Goal: Task Accomplishment & Management: Use online tool/utility

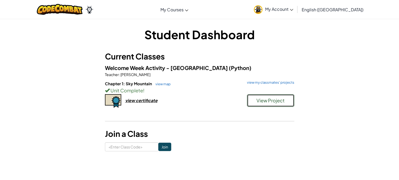
click at [266, 102] on span "View Project" at bounding box center [270, 100] width 28 height 6
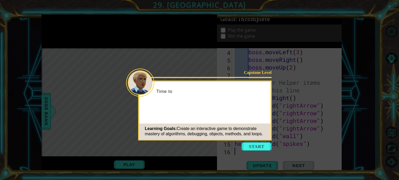
scroll to position [38, 0]
click at [251, 144] on button "Start" at bounding box center [257, 146] width 30 height 8
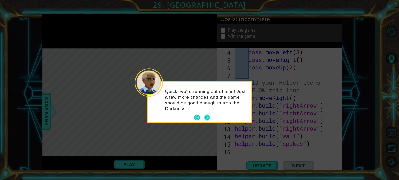
click at [208, 117] on button "Next" at bounding box center [207, 117] width 6 height 6
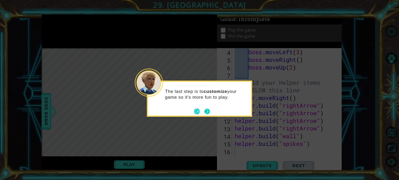
click at [209, 113] on button "Next" at bounding box center [207, 111] width 6 height 6
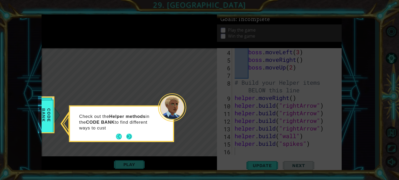
click at [131, 139] on button "Next" at bounding box center [129, 137] width 6 height 6
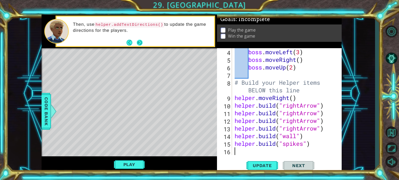
click at [139, 44] on button "Next" at bounding box center [139, 42] width 6 height 6
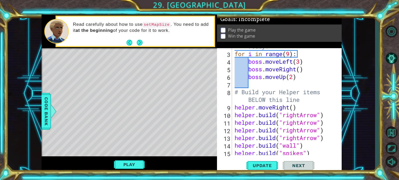
scroll to position [0, 0]
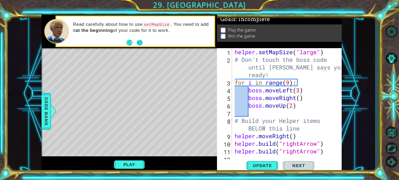
click at [142, 42] on button "Next" at bounding box center [140, 42] width 6 height 6
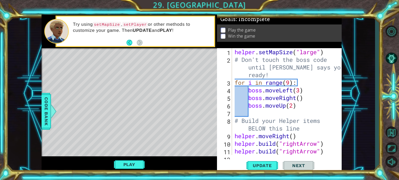
click at [235, 51] on div "helper . setMapSize ( "large" ) # Don't touch the boss code until [PERSON_NAME]…" at bounding box center [288, 109] width 109 height 122
type textarea "helper.setMapSize("large")"
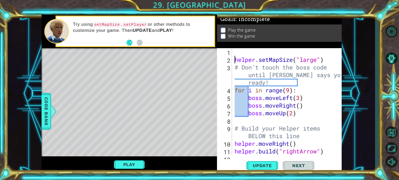
click at [240, 53] on div "helper . setMapSize ( "large" ) # Don't touch the boss code until [PERSON_NAME]…" at bounding box center [288, 109] width 109 height 122
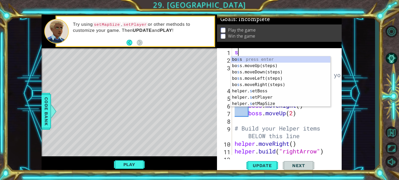
scroll to position [0, 0]
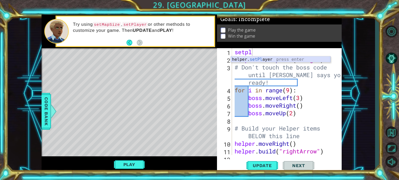
click at [269, 58] on div "helper. setPl ayer press enter" at bounding box center [280, 65] width 99 height 19
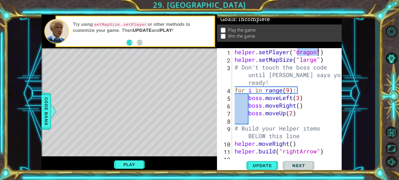
click at [332, 75] on div "helper . setPlayer ( "dragon" ) helper . setMapSize ( "large" ) # Don't touch t…" at bounding box center [288, 109] width 109 height 122
type textarea "# Don't touch the boss code until [PERSON_NAME] says you're ready!"
click at [262, 165] on span "Update" at bounding box center [262, 165] width 30 height 5
click at [137, 167] on button "Play" at bounding box center [129, 164] width 31 height 10
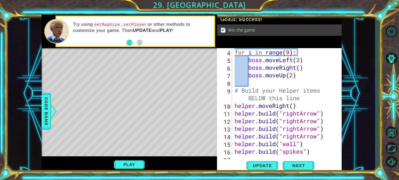
scroll to position [45, 0]
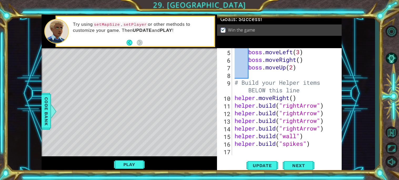
click at [81, 65] on div "Level Map" at bounding box center [163, 125] width 243 height 155
click at [80, 62] on div "Level Map" at bounding box center [163, 125] width 243 height 155
click at [246, 153] on div "boss . moveLeft ( 3 ) boss . moveRight ( ) boss . moveUp ( 2 ) # Build your Hel…" at bounding box center [288, 109] width 109 height 122
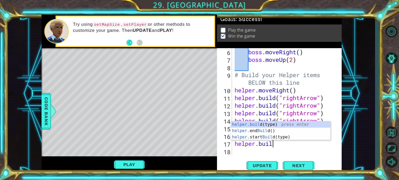
scroll to position [0, 1]
click at [281, 125] on div "[DOMAIN_NAME] (type) press enter helper. end Build () press enter helper. start…" at bounding box center [280, 137] width 99 height 32
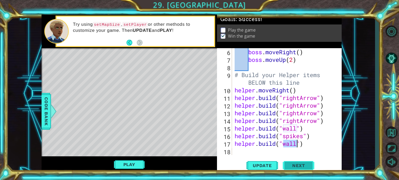
type textarea "[DOMAIN_NAME]("wall")"
click at [293, 163] on span "Next" at bounding box center [298, 165] width 23 height 5
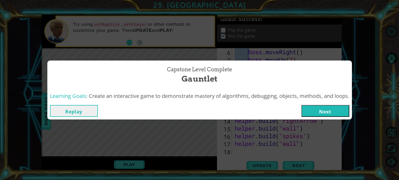
click at [84, 110] on button "Replay" at bounding box center [74, 111] width 48 height 12
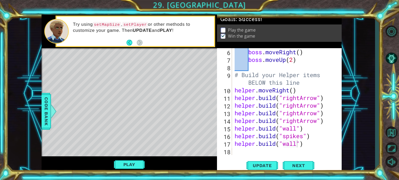
scroll to position [0, 3]
click at [252, 165] on span "Update" at bounding box center [262, 165] width 30 height 5
click at [129, 164] on button "Play" at bounding box center [129, 164] width 31 height 10
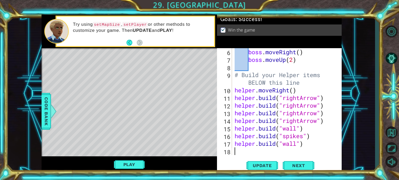
click at [292, 151] on div "boss . moveRight ( ) boss . moveUp ( 2 ) # Build your Helper items BELOW this l…" at bounding box center [288, 109] width 109 height 122
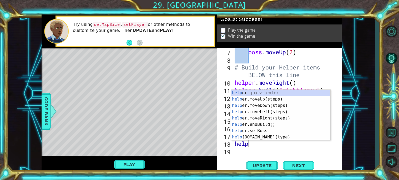
scroll to position [0, 1]
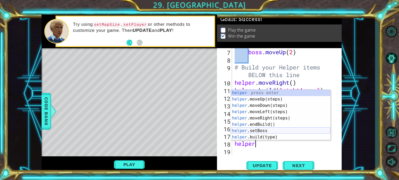
click at [271, 130] on div "helper press enter helper .moveUp(steps) press enter helper .moveDown(steps) pr…" at bounding box center [280, 121] width 99 height 63
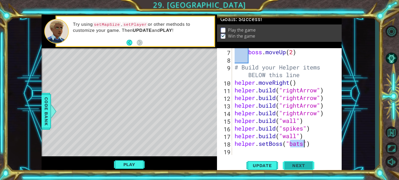
type textarea "helper.setBoss("bats")"
click at [291, 160] on button "Next" at bounding box center [299, 166] width 32 height 12
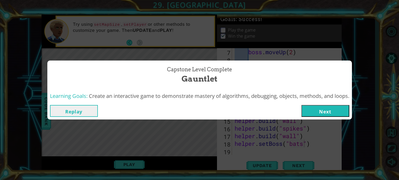
click at [83, 112] on button "Replay" at bounding box center [74, 111] width 48 height 12
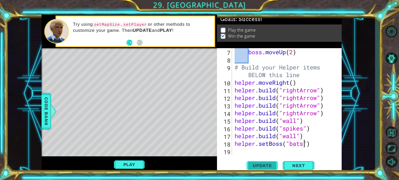
click at [253, 167] on span "Update" at bounding box center [262, 165] width 30 height 5
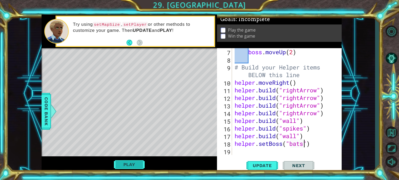
click at [132, 162] on button "Play" at bounding box center [129, 164] width 31 height 10
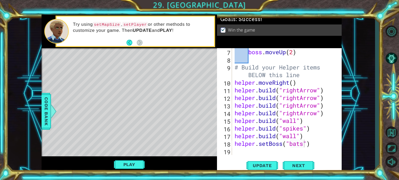
click at [244, 151] on div "boss . moveUp ( 2 ) # Build your Helper items BELOW this line helper . moveRigh…" at bounding box center [288, 109] width 109 height 122
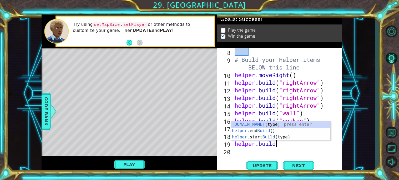
scroll to position [0, 1]
click at [265, 137] on div "[DOMAIN_NAME] (type) press enter helper. end Build () press enter helper. start…" at bounding box center [280, 137] width 99 height 32
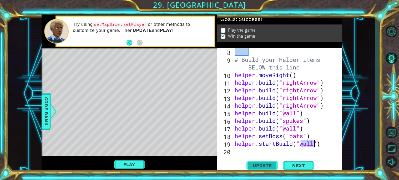
click at [265, 163] on span "Update" at bounding box center [262, 165] width 30 height 5
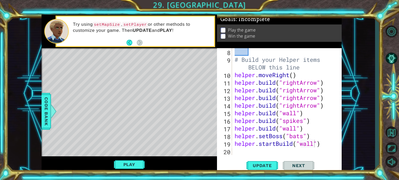
click at [80, 62] on div "Level Map" at bounding box center [163, 125] width 243 height 155
click at [130, 164] on button "Play" at bounding box center [129, 164] width 31 height 10
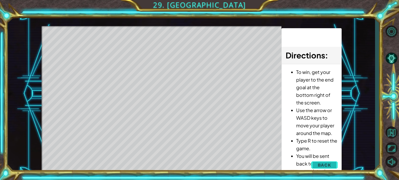
click at [327, 164] on span "Back" at bounding box center [324, 164] width 13 height 5
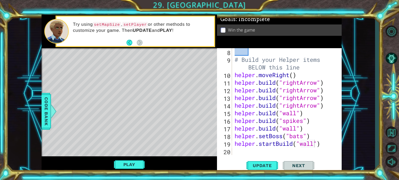
click at [325, 104] on div "# Build your Helper items BELOW this line helper . moveRight ( ) helper . build…" at bounding box center [288, 109] width 109 height 122
drag, startPoint x: 305, startPoint y: 114, endPoint x: 235, endPoint y: 115, distance: 70.0
click at [235, 115] on div "# Build your Helper items BELOW this line helper . moveRight ( ) helper . build…" at bounding box center [288, 109] width 109 height 122
type textarea "[DOMAIN_NAME]("wall")"
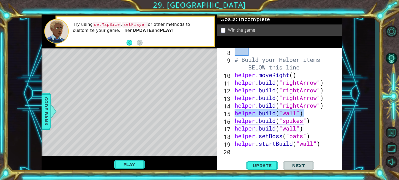
scroll to position [0, 0]
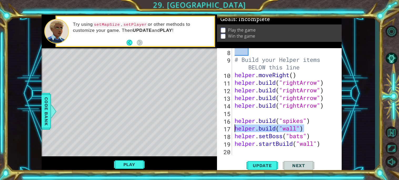
drag, startPoint x: 306, startPoint y: 129, endPoint x: 228, endPoint y: 129, distance: 77.6
click at [228, 129] on div "8 9 10 11 12 13 14 15 16 17 18 19 20 # Build your Helper items BELOW this line …" at bounding box center [278, 101] width 123 height 107
type textarea "[DOMAIN_NAME]("wall")"
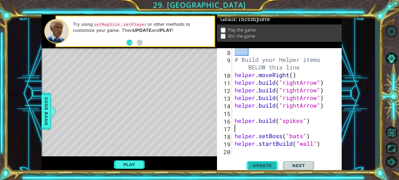
click at [270, 162] on button "Update" at bounding box center [262, 165] width 32 height 12
click at [118, 162] on button "Play" at bounding box center [129, 164] width 31 height 10
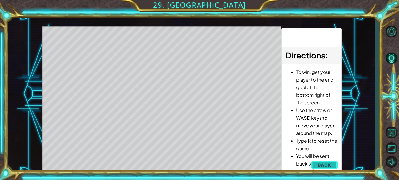
click at [322, 164] on span "Back" at bounding box center [324, 164] width 13 height 5
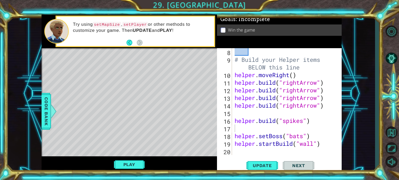
type textarea "helper.startBuild("wall")"
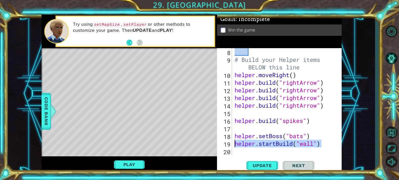
drag, startPoint x: 322, startPoint y: 145, endPoint x: 235, endPoint y: 145, distance: 87.6
click at [235, 145] on div "# Build your Helper items BELOW this line helper . moveRight ( ) helper . build…" at bounding box center [288, 109] width 109 height 122
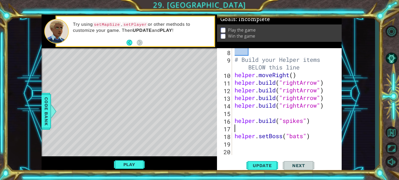
click at [248, 130] on div "# Build your Helper items BELOW this line helper . moveRight ( ) helper . build…" at bounding box center [288, 109] width 109 height 122
type textarea "[DOMAIN_NAME]("spikes")"
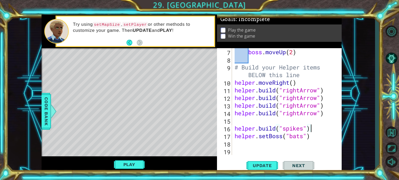
scroll to position [60, 0]
click at [244, 125] on div "boss . moveUp ( 2 ) # Build your Helper items BELOW this line helper . moveRigh…" at bounding box center [288, 109] width 109 height 122
click at [238, 120] on div "boss . moveUp ( 2 ) # Build your Helper items BELOW this line helper . moveRigh…" at bounding box center [288, 109] width 109 height 122
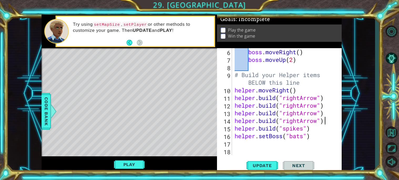
scroll to position [53, 0]
click at [268, 165] on span "Update" at bounding box center [262, 165] width 30 height 5
drag, startPoint x: 313, startPoint y: 127, endPoint x: 232, endPoint y: 130, distance: 81.1
click at [232, 130] on div "[DOMAIN_NAME]("rightArrow") 6 7 8 9 10 11 12 13 14 15 16 17 18 boss . moveRight…" at bounding box center [278, 101] width 123 height 107
type textarea "[DOMAIN_NAME]("spikes")"
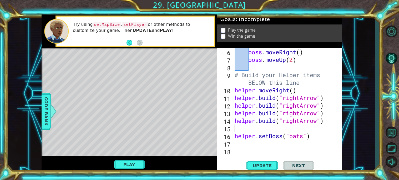
type textarea "[DOMAIN_NAME]("rightArrow")"
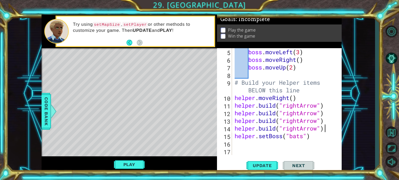
scroll to position [45, 0]
click at [270, 164] on span "Update" at bounding box center [262, 165] width 30 height 5
click at [135, 165] on button "Play" at bounding box center [129, 164] width 31 height 10
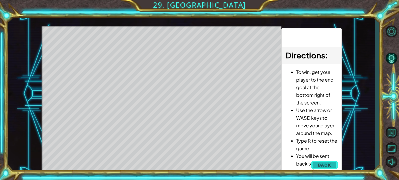
click at [322, 163] on span "Back" at bounding box center [324, 164] width 13 height 5
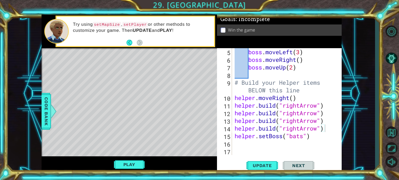
click at [257, 143] on div "boss . moveLeft ( 3 ) boss . moveRight ( ) boss . moveUp ( 2 ) # Build your Hel…" at bounding box center [288, 109] width 109 height 122
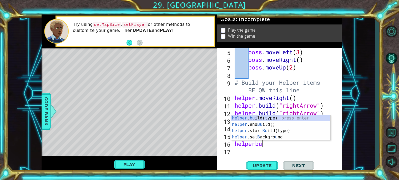
scroll to position [0, 1]
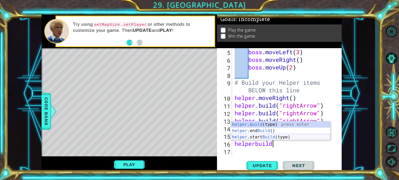
click at [266, 136] on div "helper . build (type) press enter helper .end Build () press enter helper .star…" at bounding box center [280, 137] width 99 height 32
type textarea "helper.startBuild("wall")"
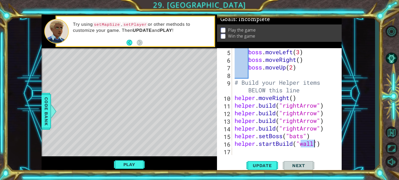
click at [267, 152] on div "boss . moveLeft ( 3 ) boss . moveRight ( ) boss . moveUp ( 2 ) # Build your Hel…" at bounding box center [288, 109] width 109 height 122
click at [324, 144] on div "boss . moveLeft ( 3 ) boss . moveRight ( ) boss . moveUp ( 2 ) # Build your Hel…" at bounding box center [288, 109] width 109 height 122
click at [270, 165] on span "Update" at bounding box center [262, 165] width 30 height 5
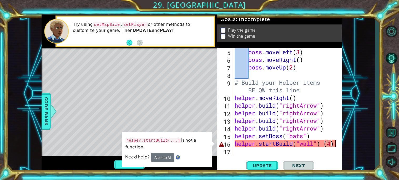
click at [336, 146] on div at bounding box center [337, 79] width 5 height 153
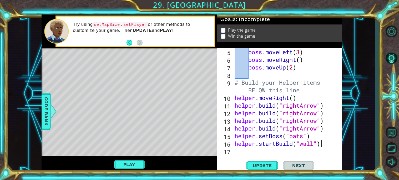
scroll to position [0, 3]
click at [260, 159] on button "Update" at bounding box center [262, 165] width 32 height 12
click at [316, 134] on div "boss . moveLeft ( 3 ) boss . moveRight ( ) boss . moveUp ( 2 ) # Build your Hel…" at bounding box center [288, 109] width 109 height 122
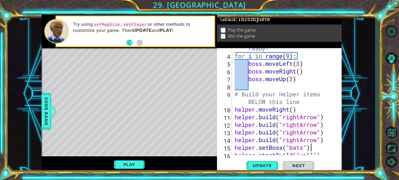
scroll to position [45, 0]
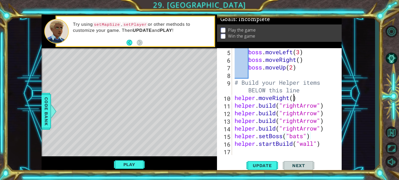
click at [294, 97] on div "boss . moveLeft ( 3 ) boss . moveRight ( ) boss . moveUp ( 2 ) # Build your Hel…" at bounding box center [288, 109] width 109 height 122
type textarea "helper.moveRight(6)"
click at [264, 168] on span "Update" at bounding box center [262, 165] width 30 height 5
click at [133, 164] on button "Play" at bounding box center [129, 164] width 31 height 10
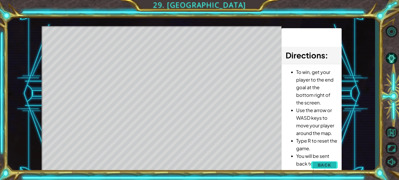
click at [324, 167] on span "Back" at bounding box center [324, 164] width 13 height 5
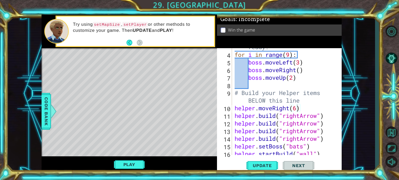
scroll to position [45, 0]
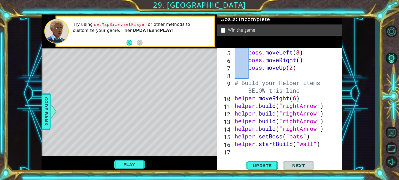
click at [245, 153] on div "for i in range ( 9 ) : boss . moveLeft ( 3 ) boss . moveRight ( ) boss . moveUp…" at bounding box center [288, 102] width 109 height 122
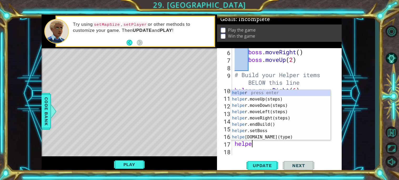
scroll to position [0, 1]
click at [261, 92] on div "helper press enter helper .moveUp(steps) press enter helper .moveDown(steps) pr…" at bounding box center [280, 121] width 99 height 63
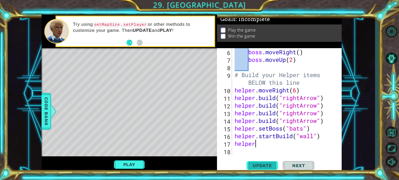
click at [261, 160] on button "Update" at bounding box center [262, 165] width 32 height 12
click at [139, 165] on button "Play" at bounding box center [129, 164] width 31 height 10
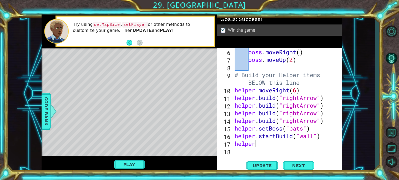
click at [262, 143] on div "boss . moveRight ( ) boss . moveUp ( 2 ) # Build your Helper items BELOW this l…" at bounding box center [288, 109] width 109 height 122
click at [306, 125] on div "boss . moveRight ( ) boss . moveUp ( 2 ) # Build your Helper items BELOW this l…" at bounding box center [288, 109] width 109 height 122
click at [264, 143] on div "boss . moveRight ( ) boss . moveUp ( 2 ) # Build your Helper items BELOW this l…" at bounding box center [288, 109] width 109 height 122
type textarea "helper."
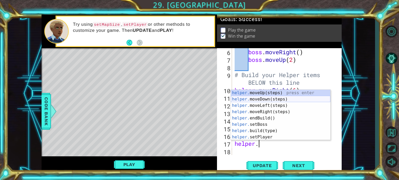
click at [269, 100] on div "helper. moveUp(steps) press enter helper. moveDown(steps) press enter helper. m…" at bounding box center [280, 121] width 99 height 63
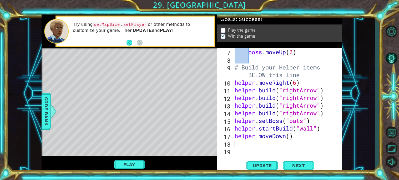
scroll to position [60, 0]
click at [289, 135] on div "boss . moveUp ( 2 ) # Build your Helper items BELOW this line helper . moveRigh…" at bounding box center [288, 109] width 109 height 122
type textarea "helper.moveDown(3)"
click at [264, 166] on span "Update" at bounding box center [262, 165] width 30 height 5
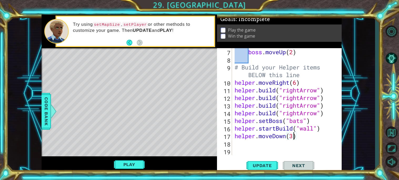
click at [243, 145] on div "boss . moveUp ( 2 ) # Build your Helper items BELOW this line helper . moveRigh…" at bounding box center [288, 109] width 109 height 122
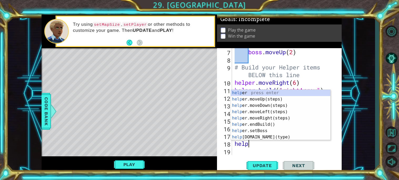
type textarea "helper"
click at [260, 111] on div "helper press enter helper .moveUp(steps) press enter helper .moveDown(steps) pr…" at bounding box center [280, 121] width 99 height 63
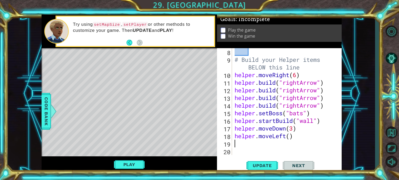
scroll to position [68, 0]
click at [290, 137] on div "# Build your Helper items BELOW this line helper . moveRight ( 6 ) helper . bui…" at bounding box center [288, 109] width 109 height 122
type textarea "helper.moveLeft(4)"
click at [269, 163] on span "Update" at bounding box center [262, 165] width 30 height 5
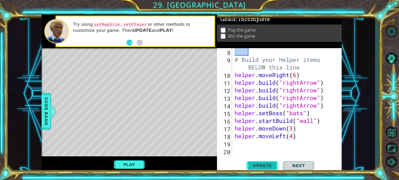
click at [261, 164] on span "Update" at bounding box center [262, 165] width 30 height 5
click at [127, 166] on button "Play" at bounding box center [129, 164] width 31 height 10
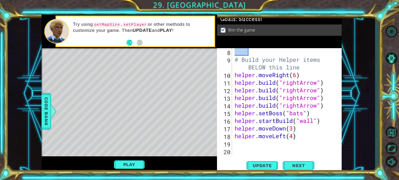
click at [240, 144] on div "# Build your Helper items BELOW this line helper . moveRight ( 6 ) helper . bui…" at bounding box center [288, 109] width 109 height 122
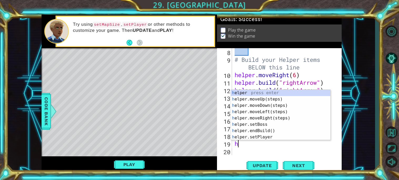
type textarea "helper"
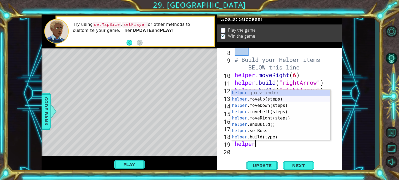
click at [263, 98] on div "helper press enter helper .moveUp(steps) press enter helper .moveDown(steps) pr…" at bounding box center [280, 121] width 99 height 63
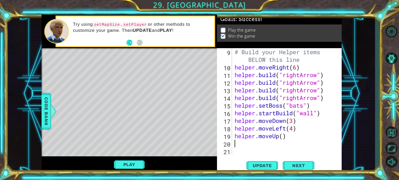
scroll to position [76, 0]
click at [283, 137] on div "# Build your Helper items BELOW this line helper . moveRight ( 6 ) helper . bui…" at bounding box center [288, 113] width 109 height 130
type textarea "helper.moveUp(2)"
click at [250, 144] on div "# Build your Helper items BELOW this line helper . moveRight ( 6 ) helper . bui…" at bounding box center [288, 113] width 109 height 130
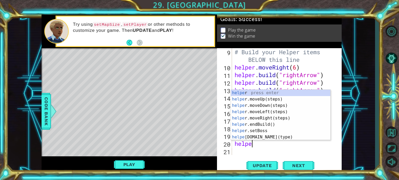
type textarea "helper"
click at [282, 125] on div "helper press enter helper .moveUp(steps) press enter helper .moveDown(steps) pr…" at bounding box center [280, 121] width 99 height 63
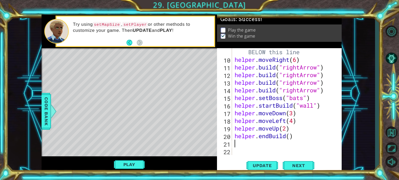
scroll to position [84, 0]
click at [269, 166] on span "Update" at bounding box center [262, 165] width 30 height 5
click at [132, 165] on button "Play" at bounding box center [129, 164] width 31 height 10
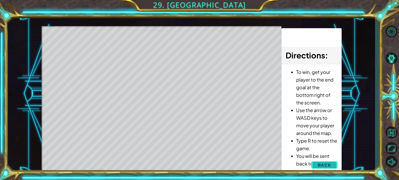
click at [318, 164] on span "Back" at bounding box center [324, 164] width 13 height 5
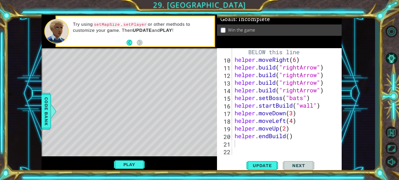
click at [314, 104] on div "# Build your Helper items BELOW this line helper . moveRight ( 6 ) helper . bui…" at bounding box center [288, 106] width 109 height 130
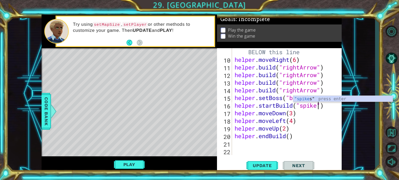
scroll to position [0, 4]
type textarea "helper.startBuild("spikes")"
click at [259, 164] on span "Update" at bounding box center [262, 165] width 30 height 5
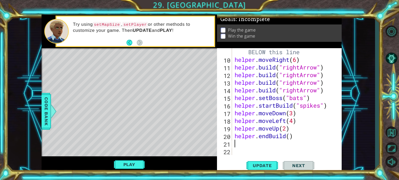
click at [254, 143] on div "# Build your Helper items BELOW this line helper . moveRight ( 6 ) helper . bui…" at bounding box center [288, 106] width 109 height 130
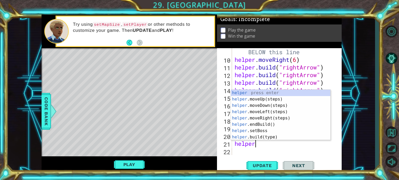
scroll to position [0, 1]
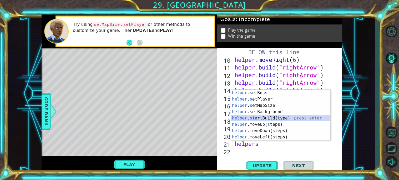
click at [266, 119] on div "helper . s etBoss press enter helper . s etPlayer press enter helper . s etMapS…" at bounding box center [280, 121] width 99 height 63
type textarea "helper.startBuild("wall")"
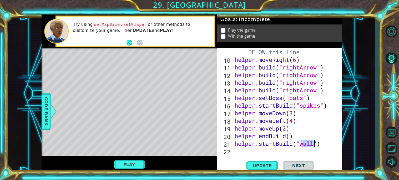
click at [243, 151] on div "# Build your Helper items BELOW this line helper . moveRight ( 6 ) helper . bui…" at bounding box center [288, 106] width 109 height 130
click at [313, 144] on div "# Build your Helper items BELOW this line helper . moveRight ( 6 ) helper . bui…" at bounding box center [288, 106] width 109 height 130
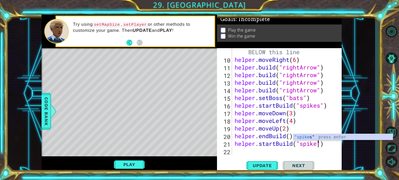
type textarea "helper.startBuild("spikes")"
click at [284, 153] on div "# Build your Helper items BELOW this line helper . moveRight ( 6 ) helper . bui…" at bounding box center [288, 106] width 109 height 130
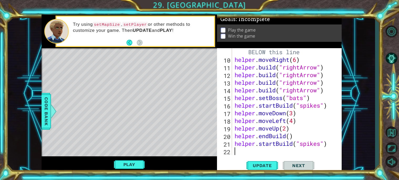
scroll to position [0, 0]
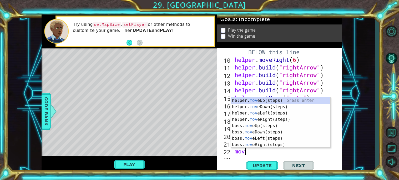
type textarea "move"
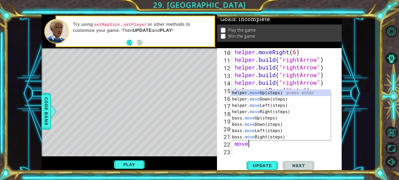
scroll to position [91, 0]
click at [256, 94] on div "helper. move Up(steps) press enter helper. move Down(steps) press enter helper.…" at bounding box center [280, 121] width 99 height 63
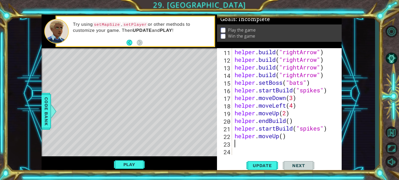
scroll to position [99, 0]
click at [256, 163] on span "Update" at bounding box center [262, 165] width 30 height 5
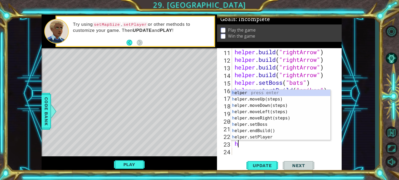
type textarea "help"
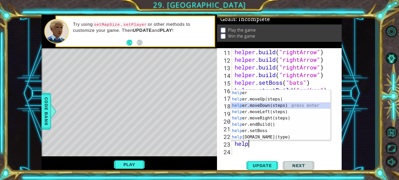
click at [259, 106] on div "help er press enter help er.moveUp(steps) press enter help er.moveDown(steps) p…" at bounding box center [280, 121] width 99 height 63
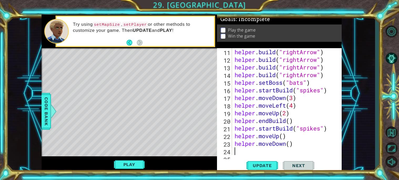
scroll to position [107, 0]
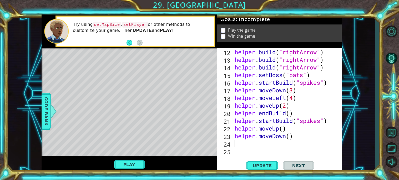
click at [291, 137] on div "helper . build ( "rightArrow" ) helper . build ( "rightArrow" ) helper . build …" at bounding box center [288, 109] width 109 height 122
type textarea "helper.moveDown(6)"
click at [262, 166] on span "Update" at bounding box center [262, 165] width 30 height 5
click at [122, 164] on button "Play" at bounding box center [129, 164] width 31 height 10
